Goal: Information Seeking & Learning: Learn about a topic

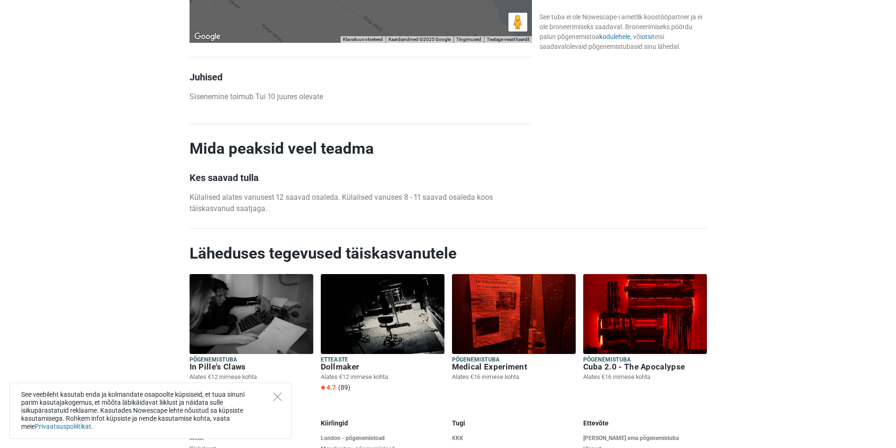
scroll to position [1391, 0]
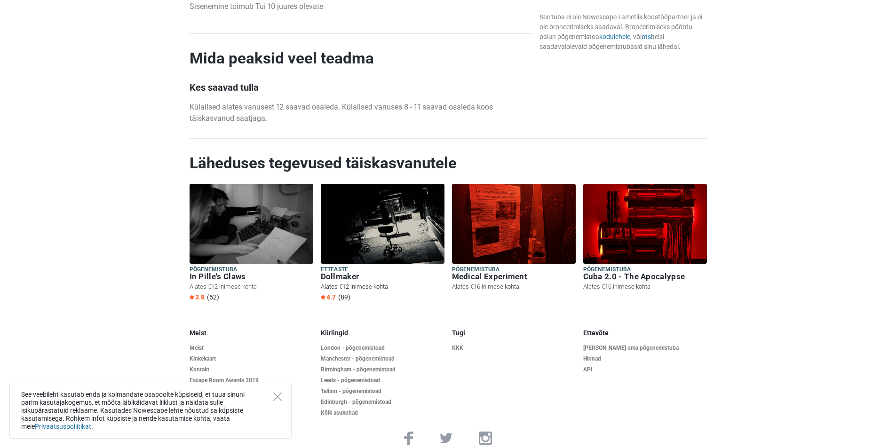
click at [375, 223] on img at bounding box center [383, 224] width 124 height 80
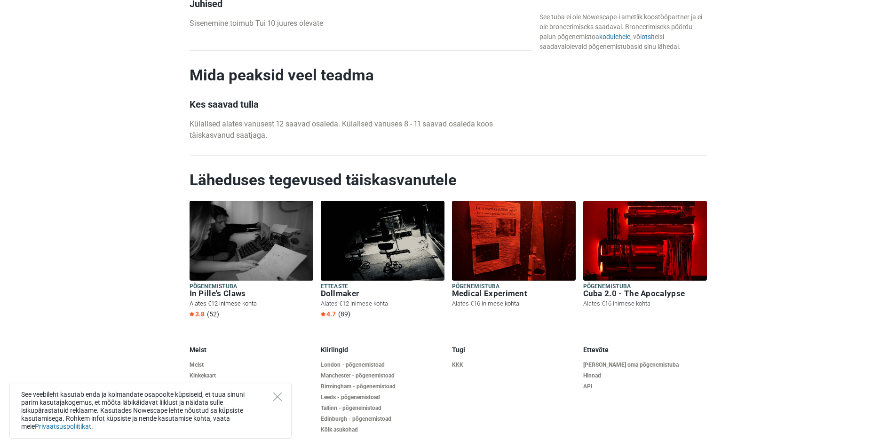
scroll to position [1391, 0]
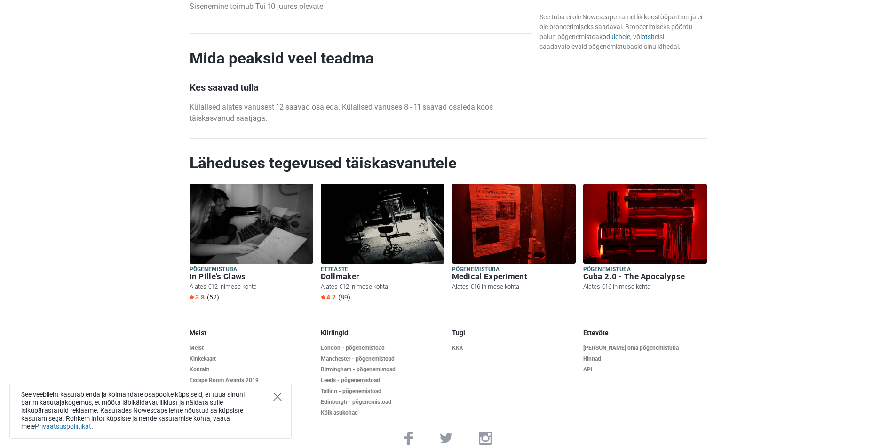
click at [274, 400] on div "See veebileht kasutab enda ja kolmandate osapoolte küpsiseid, et tuua sinuni pa…" at bounding box center [150, 411] width 282 height 56
click at [280, 390] on div "See veebileht kasutab enda ja kolmandate osapoolte küpsiseid, et tuua sinuni pa…" at bounding box center [150, 411] width 282 height 56
click at [278, 394] on icon "Close" at bounding box center [277, 397] width 8 height 8
